Goal: Task Accomplishment & Management: Manage account settings

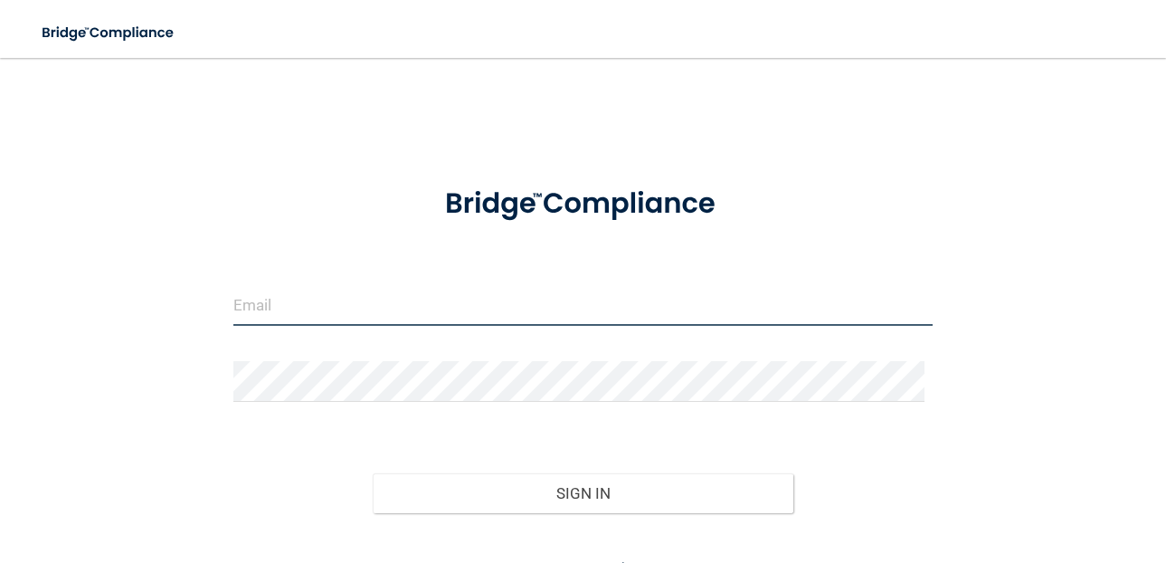
click at [525, 319] on input "email" at bounding box center [583, 305] width 700 height 41
type input "[EMAIL_ADDRESS][PERSON_NAME][DOMAIN_NAME]"
click at [373, 473] on button "Sign In" at bounding box center [583, 493] width 420 height 40
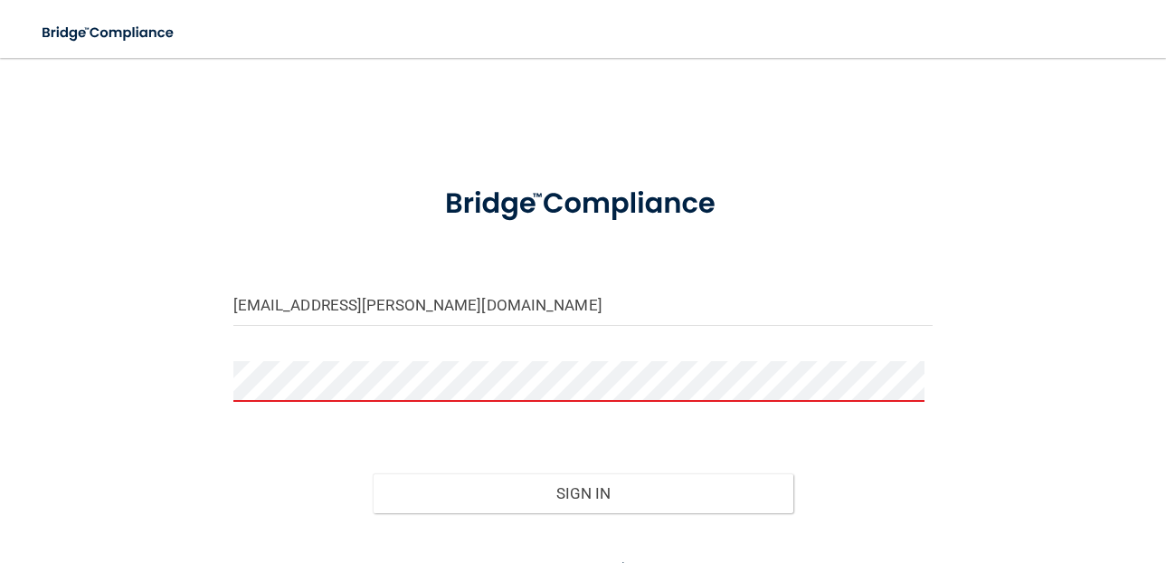
click at [373, 473] on button "Sign In" at bounding box center [583, 493] width 420 height 40
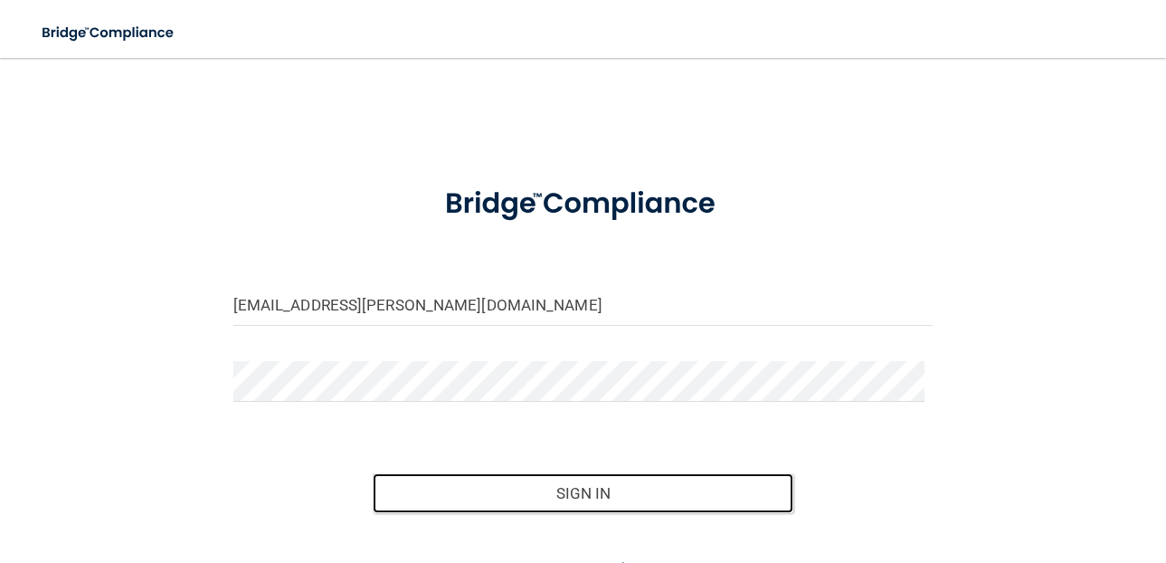
click at [373, 473] on button "Sign In" at bounding box center [583, 493] width 420 height 40
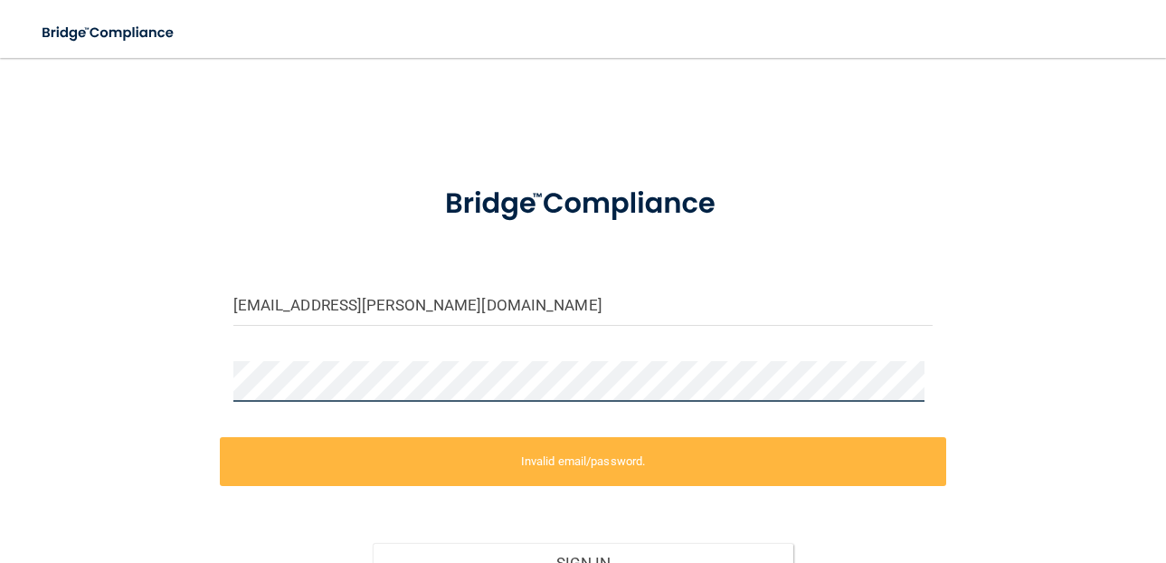
click at [159, 385] on div "[EMAIL_ADDRESS][PERSON_NAME][DOMAIN_NAME] Invalid email/password. You don't hav…" at bounding box center [583, 362] width 1094 height 572
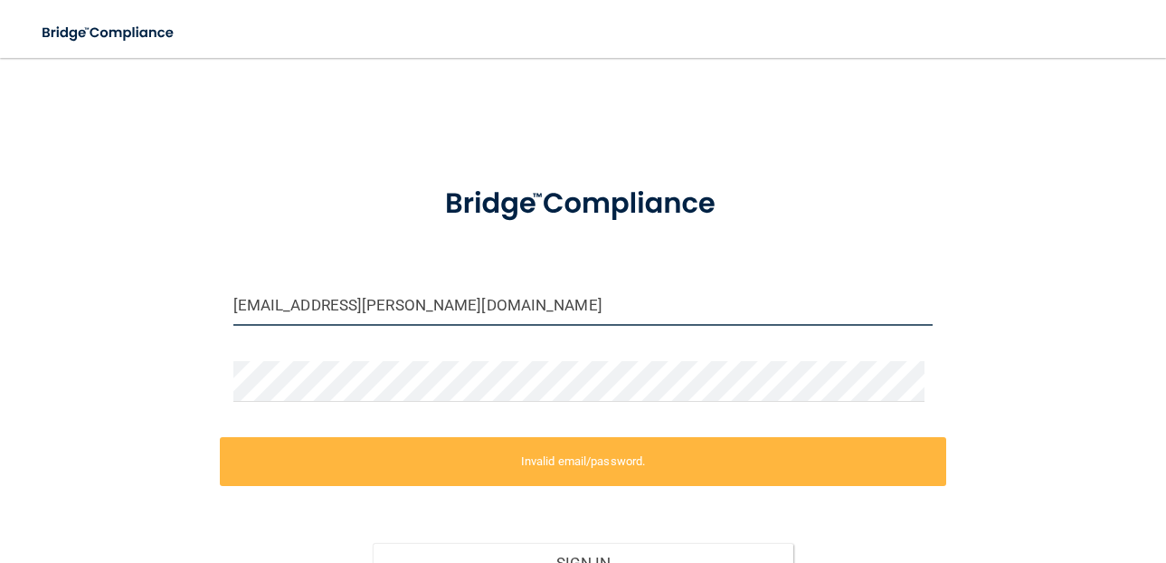
click at [490, 291] on input "[EMAIL_ADDRESS][PERSON_NAME][DOMAIN_NAME]" at bounding box center [583, 305] width 700 height 41
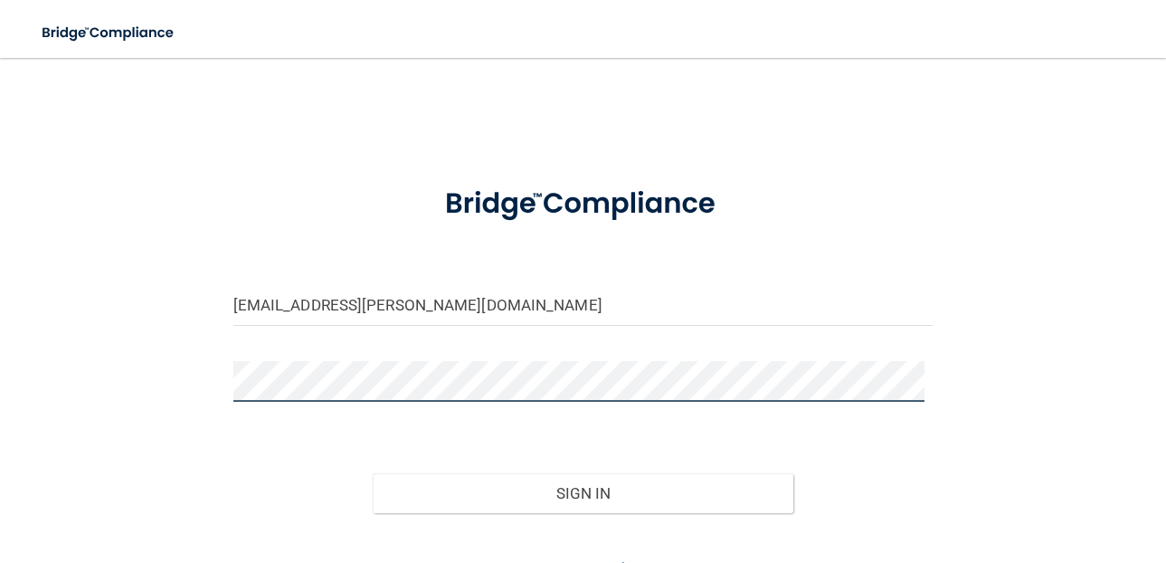
click at [116, 395] on div "[EMAIL_ADDRESS][PERSON_NAME][DOMAIN_NAME] Invalid email/password. You don't hav…" at bounding box center [583, 327] width 1094 height 502
click at [373, 473] on button "Sign In" at bounding box center [583, 493] width 420 height 40
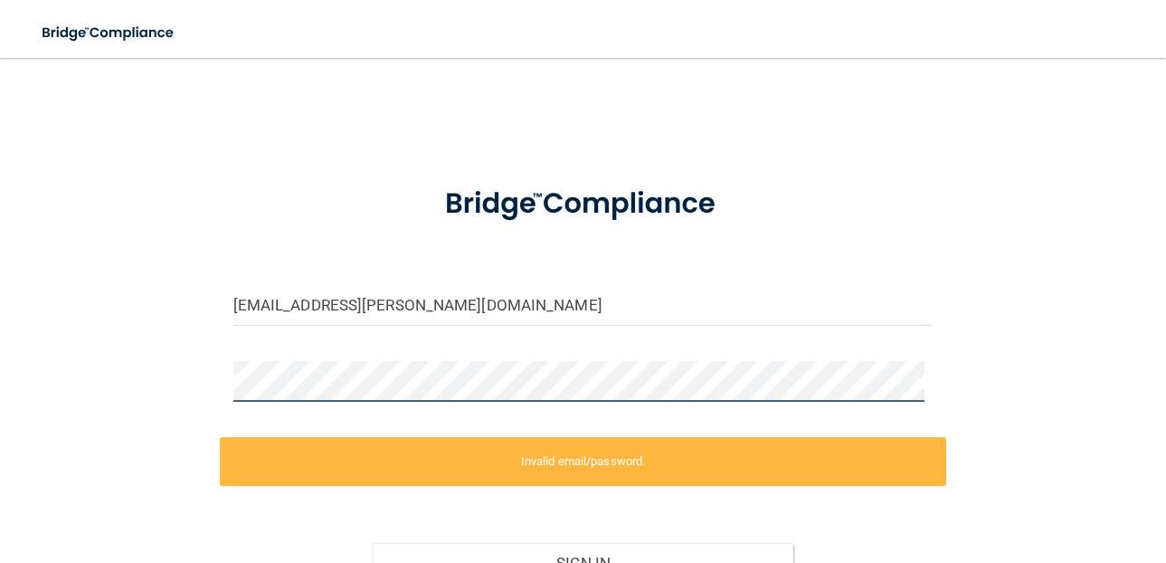
click at [373, 543] on button "Sign In" at bounding box center [583, 563] width 420 height 40
click at [209, 396] on div "[EMAIL_ADDRESS][PERSON_NAME][DOMAIN_NAME] Invalid email/password. You don't hav…" at bounding box center [583, 362] width 1094 height 572
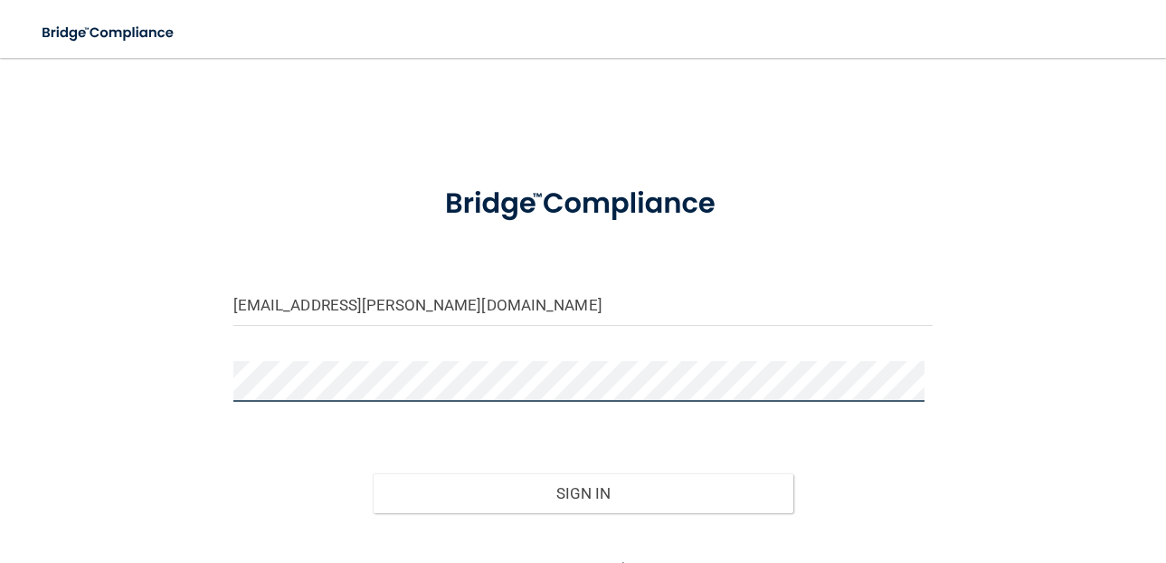
click at [373, 473] on button "Sign In" at bounding box center [583, 493] width 420 height 40
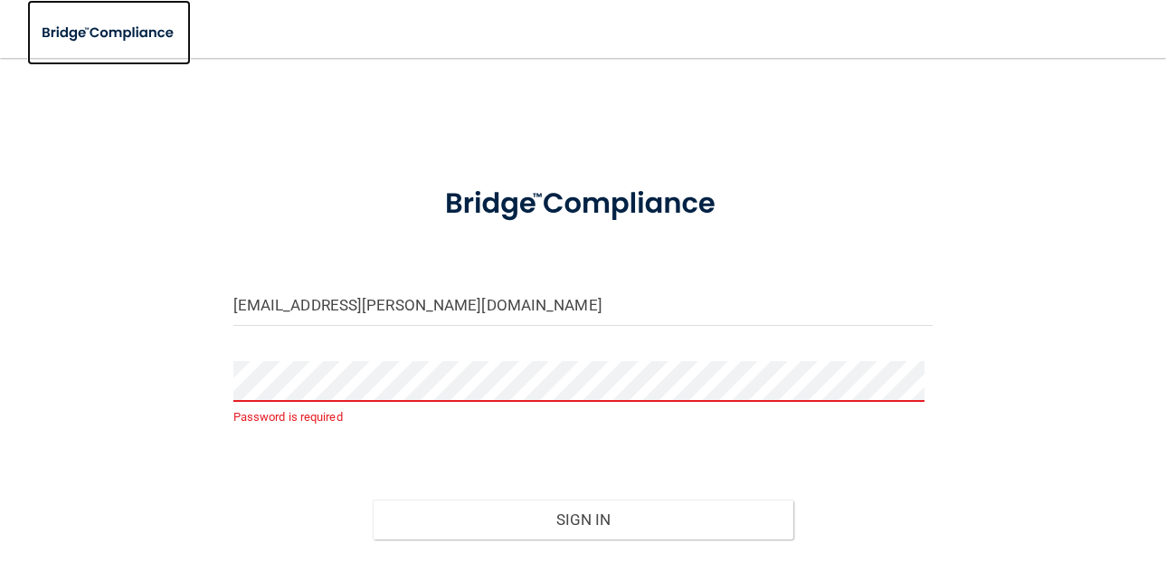
click at [123, 33] on img at bounding box center [109, 32] width 164 height 37
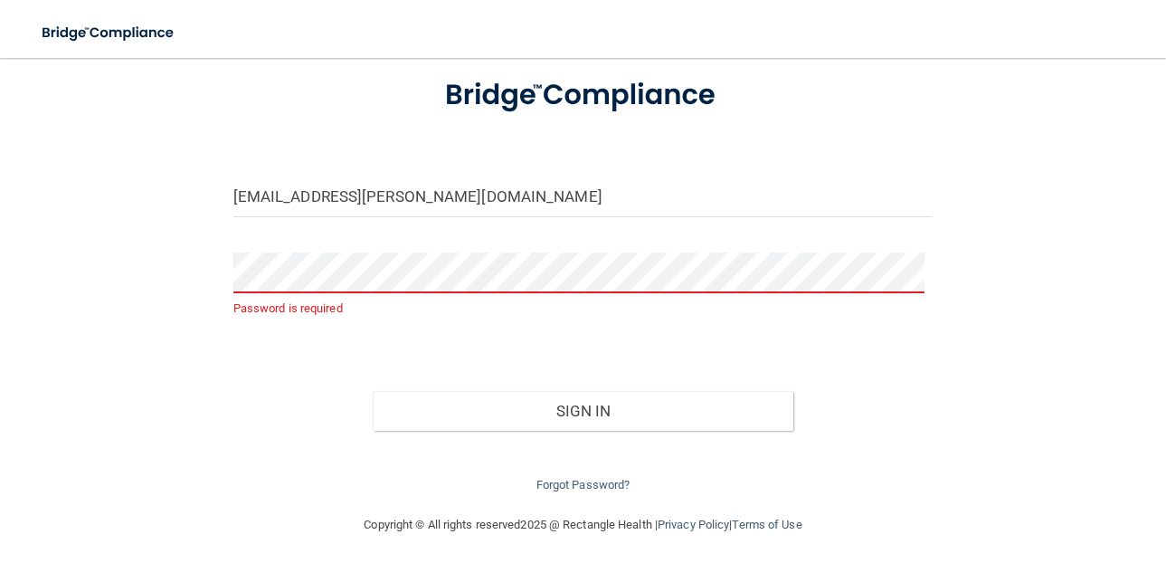
scroll to position [112, 0]
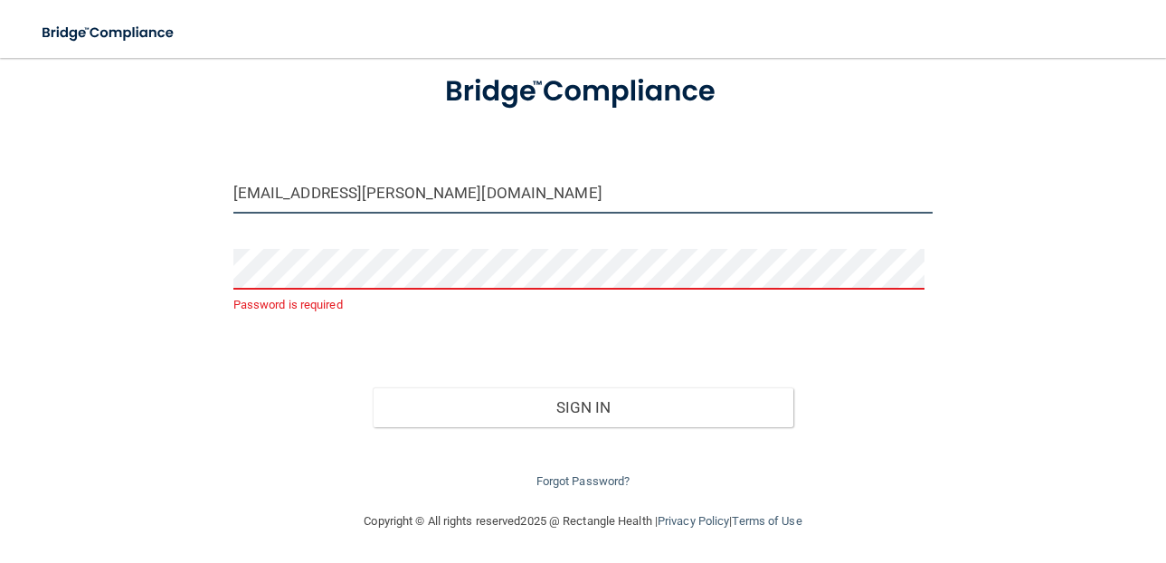
drag, startPoint x: 424, startPoint y: 195, endPoint x: -107, endPoint y: 250, distance: 533.1
click at [0, 250] on html "Toggle navigation Manage My Enterprise Manage My Location [EMAIL_ADDRESS][PERSO…" at bounding box center [583, 281] width 1166 height 563
type input "[EMAIL_ADDRESS][PERSON_NAME][DOMAIN_NAME]"
click at [373, 387] on button "Sign In" at bounding box center [583, 407] width 420 height 40
drag, startPoint x: 102, startPoint y: 228, endPoint x: 144, endPoint y: 243, distance: 44.4
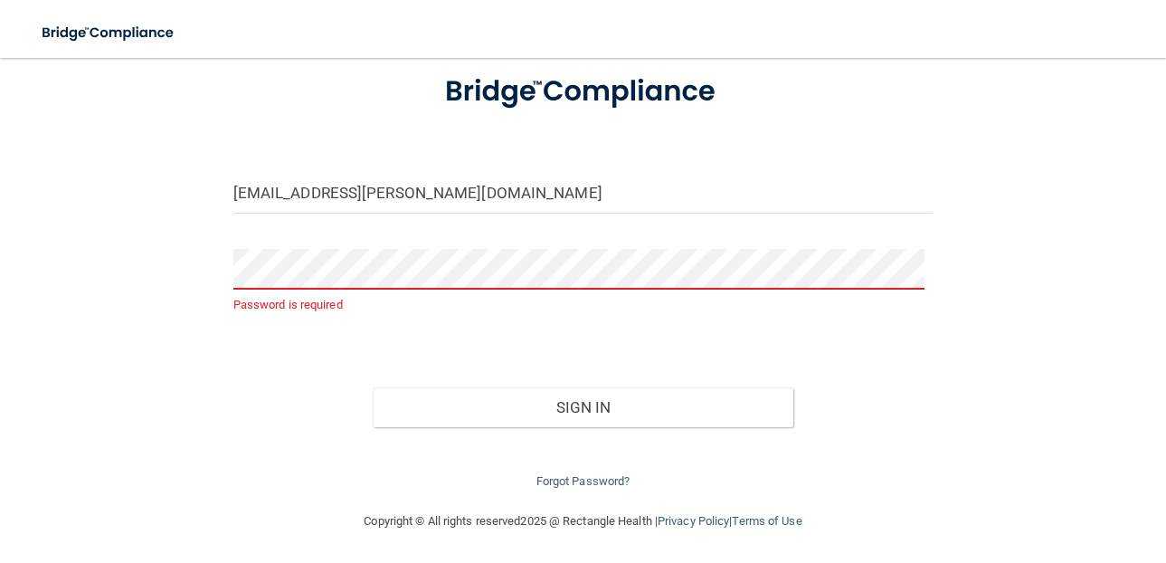
click at [139, 246] on div "[EMAIL_ADDRESS][PERSON_NAME][DOMAIN_NAME] Password is required Invalid email/pa…" at bounding box center [583, 228] width 1094 height 528
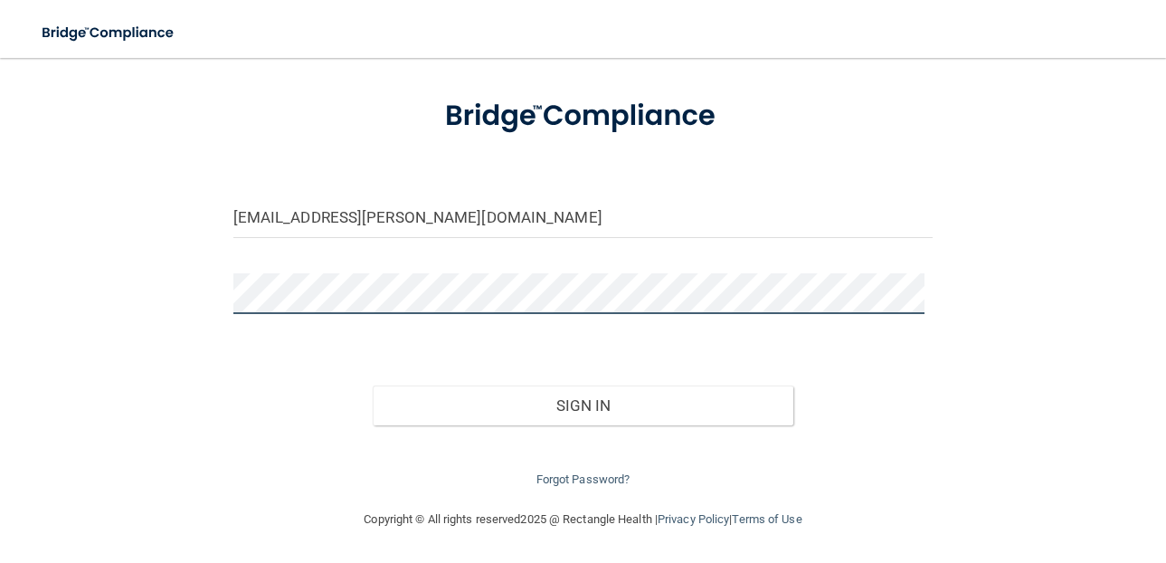
scroll to position [86, 0]
click at [373, 387] on button "Sign In" at bounding box center [583, 407] width 420 height 40
